Goal: Task Accomplishment & Management: Use online tool/utility

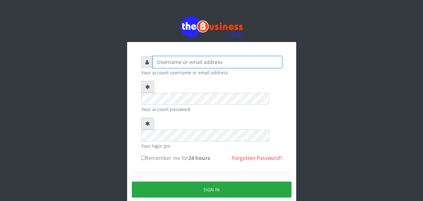
click at [201, 64] on input "text" at bounding box center [217, 62] width 129 height 12
type input "Innocent"
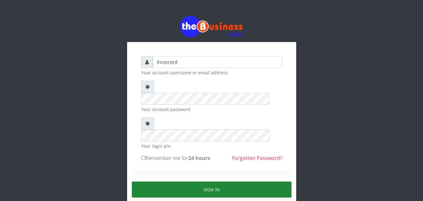
click at [210, 181] on button "Sign in" at bounding box center [212, 189] width 160 height 16
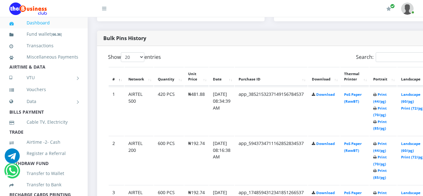
scroll to position [312, 0]
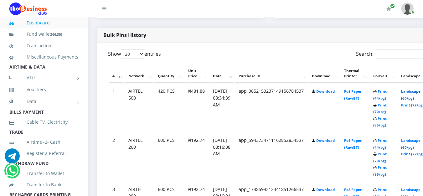
click at [416, 91] on link "Landscape (60/pg)" at bounding box center [411, 95] width 19 height 12
click at [413, 92] on link "Landscape (60/pg)" at bounding box center [411, 95] width 19 height 12
click at [418, 141] on link "Landscape (60/pg)" at bounding box center [411, 144] width 19 height 12
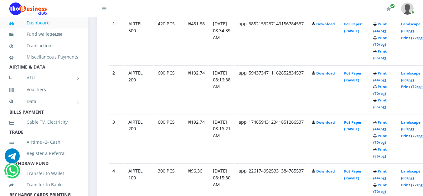
scroll to position [380, 0]
click at [413, 122] on link "Landscape (60/pg)" at bounding box center [411, 125] width 19 height 12
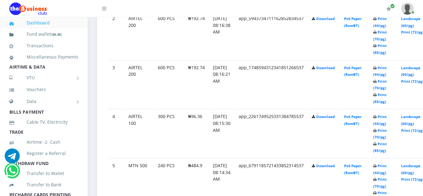
scroll to position [437, 0]
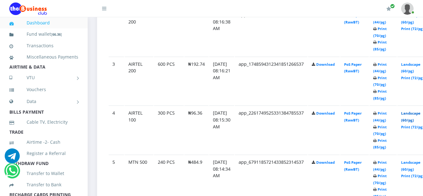
click at [420, 113] on link "Landscape (60/pg)" at bounding box center [411, 117] width 19 height 12
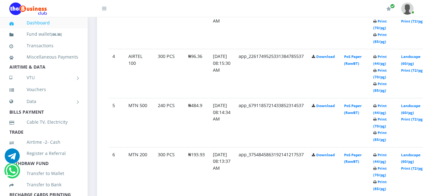
scroll to position [496, 0]
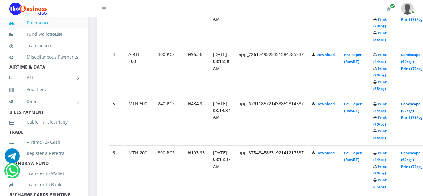
click at [417, 104] on link "Landscape (60/pg)" at bounding box center [411, 108] width 19 height 12
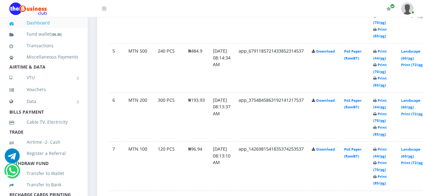
scroll to position [549, 0]
click at [415, 101] on link "Landscape (60/pg)" at bounding box center [411, 104] width 19 height 12
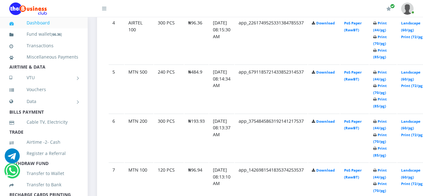
scroll to position [549, 0]
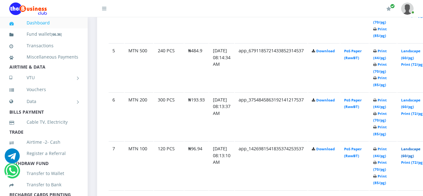
click at [419, 150] on link "Landscape (60/pg)" at bounding box center [411, 153] width 19 height 12
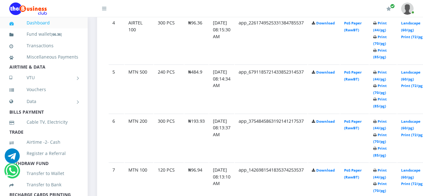
scroll to position [549, 0]
